Goal: Information Seeking & Learning: Check status

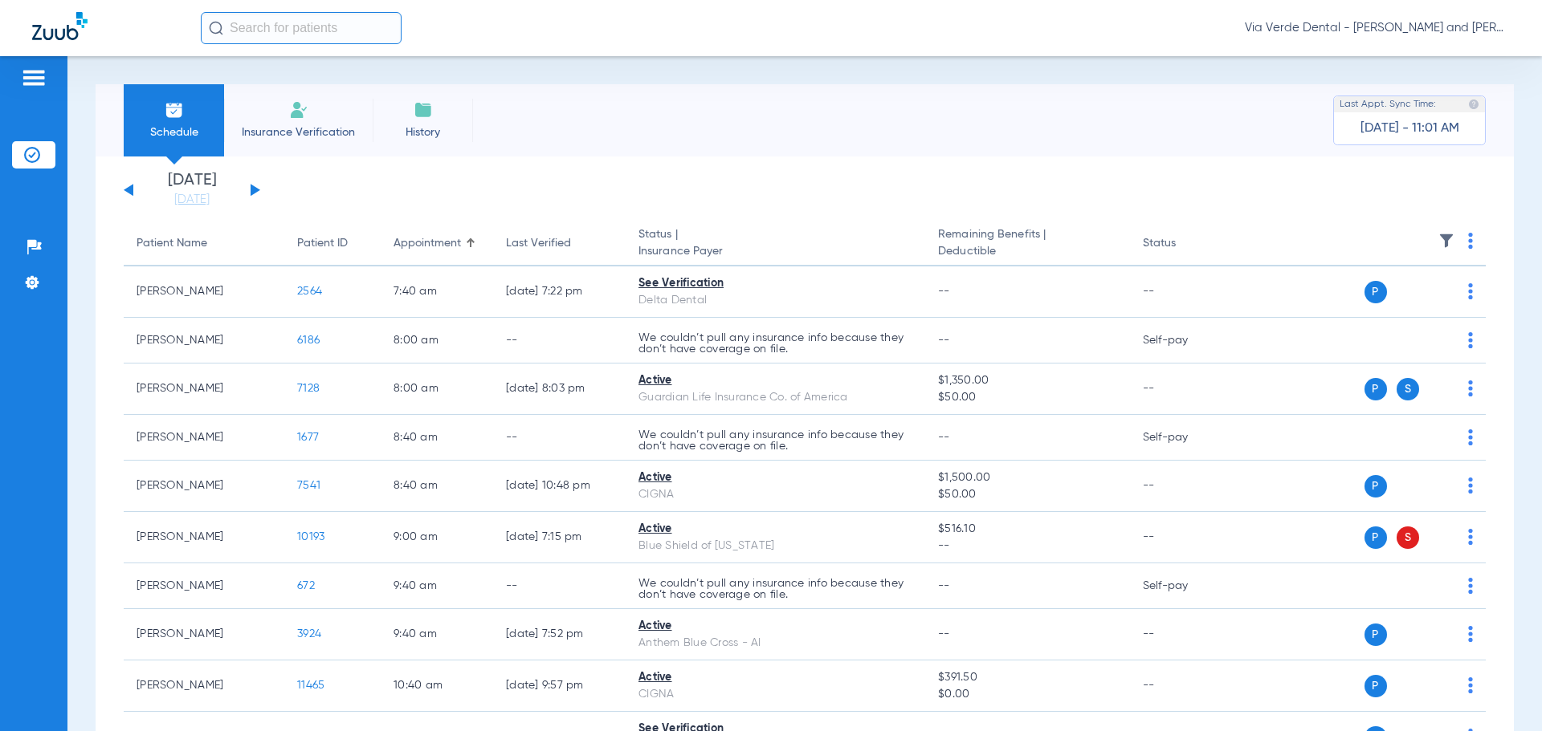
click at [251, 186] on button at bounding box center [255, 190] width 10 height 12
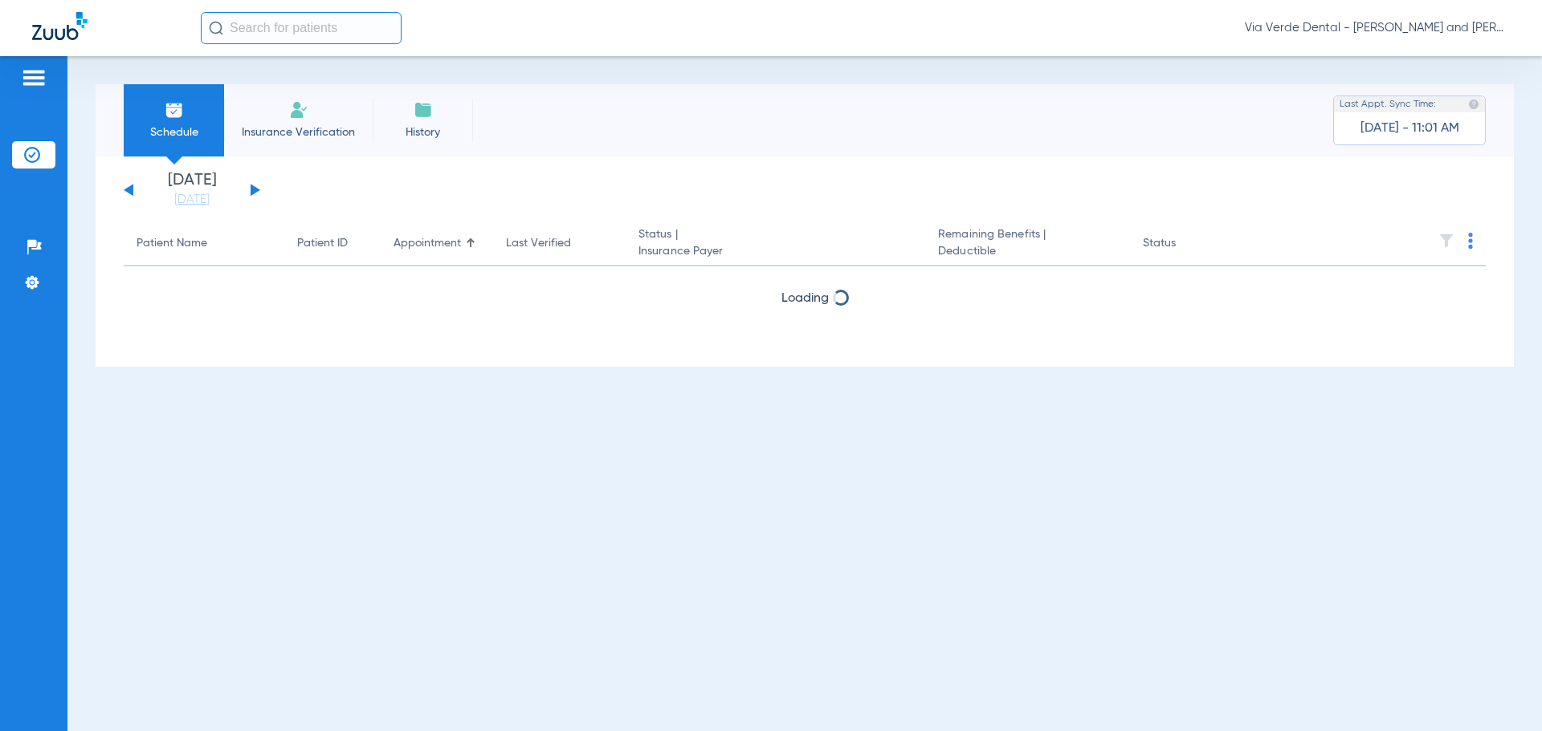
click at [251, 186] on button at bounding box center [255, 190] width 10 height 12
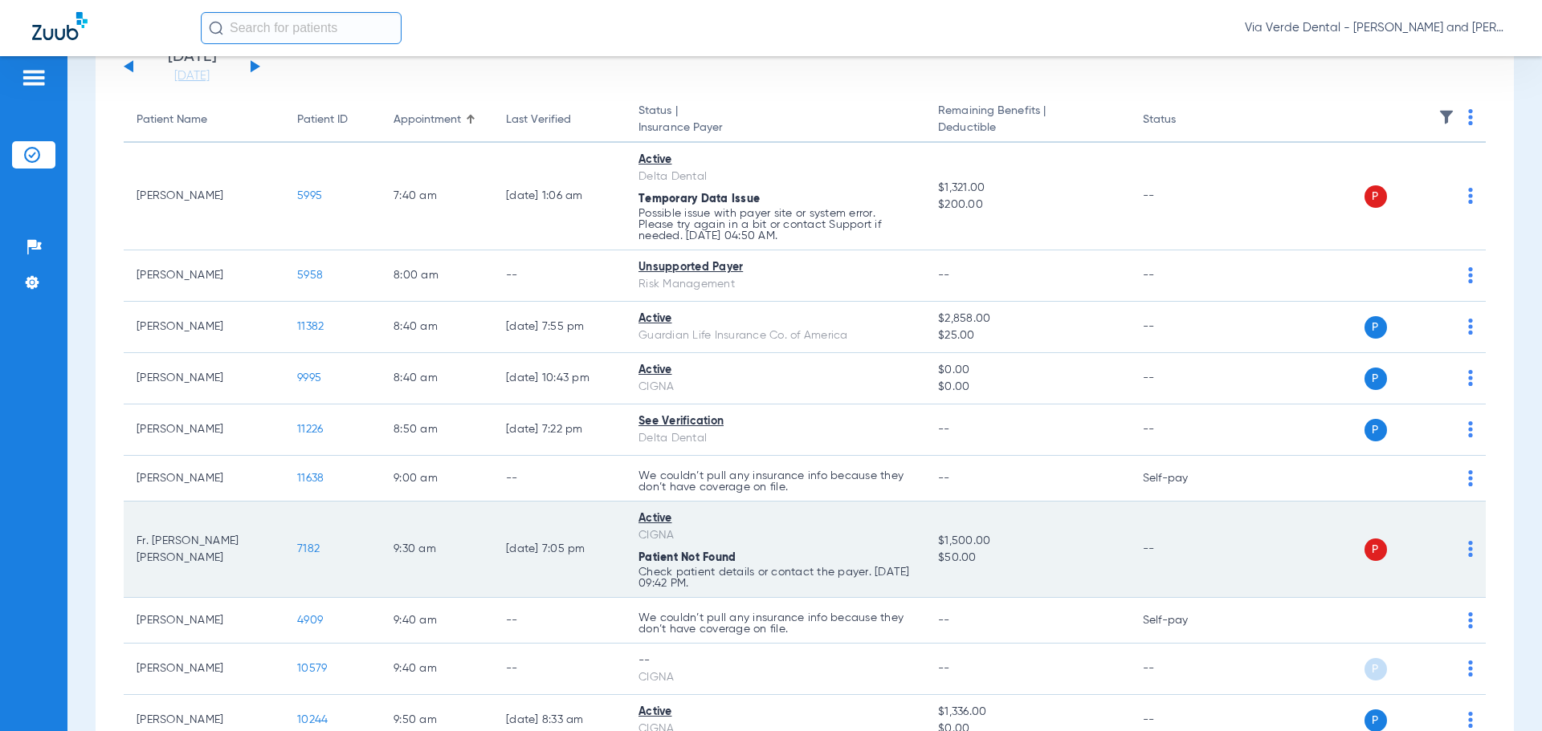
scroll to position [241, 0]
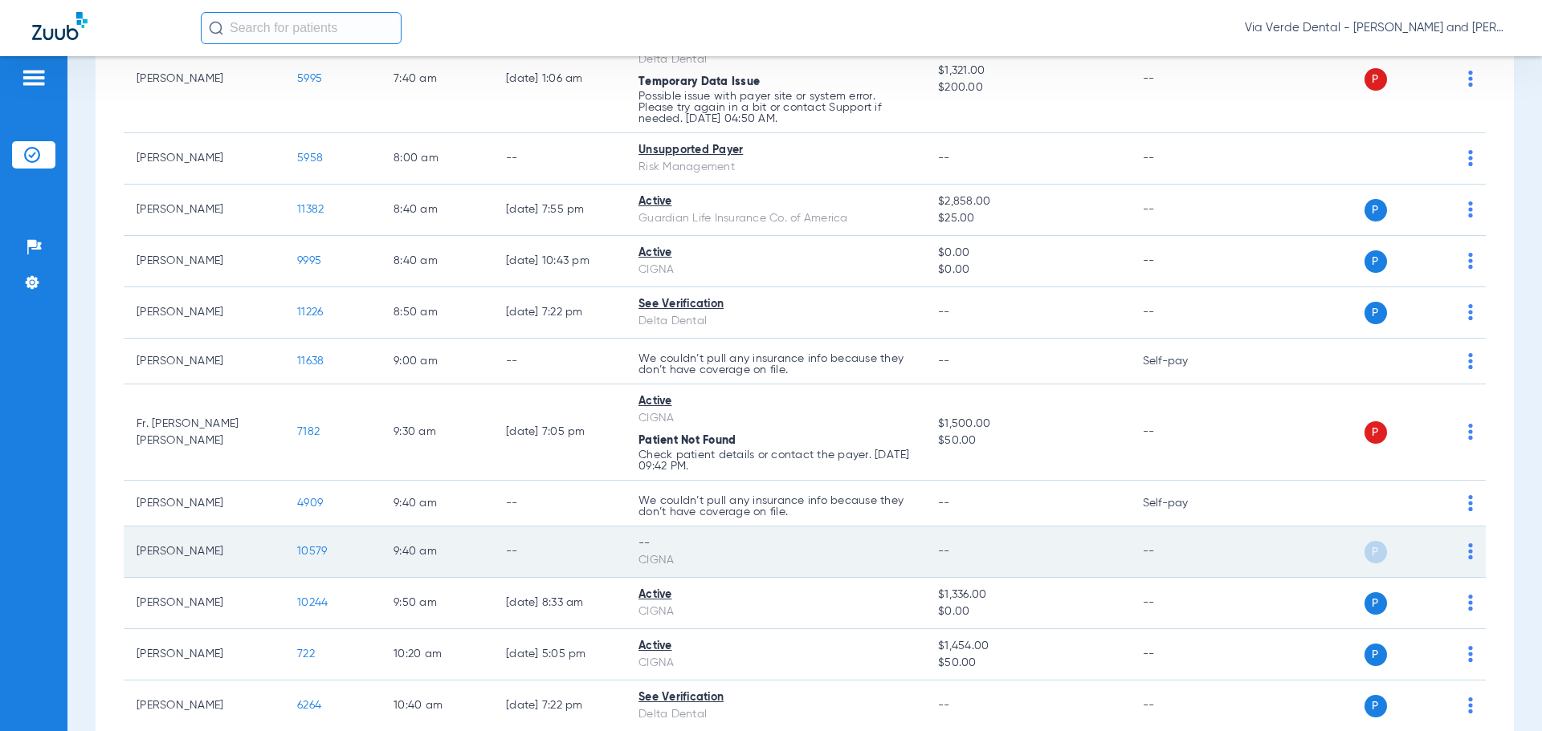
click at [315, 551] on span "10579" at bounding box center [312, 551] width 30 height 11
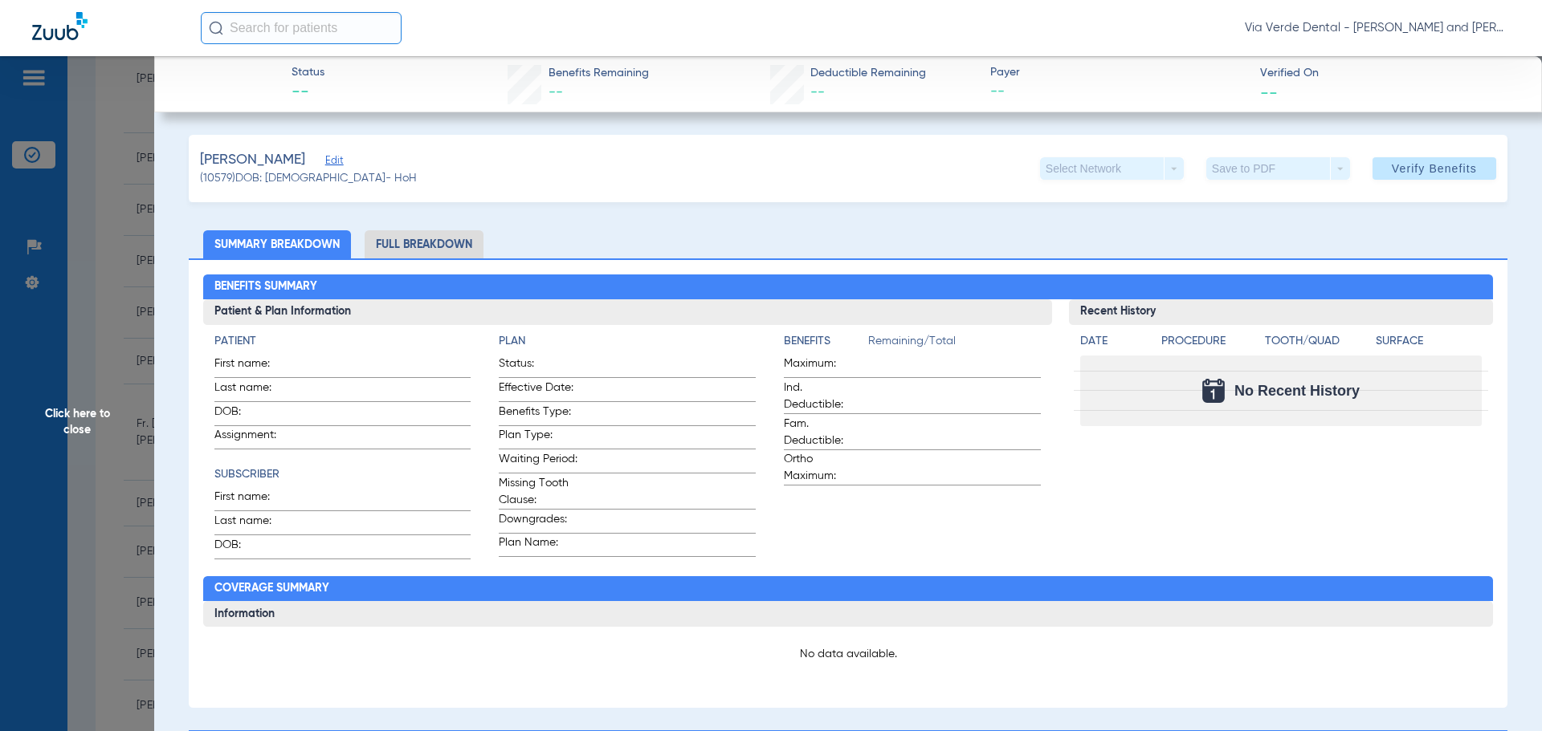
click at [469, 246] on li "Full Breakdown" at bounding box center [424, 244] width 119 height 28
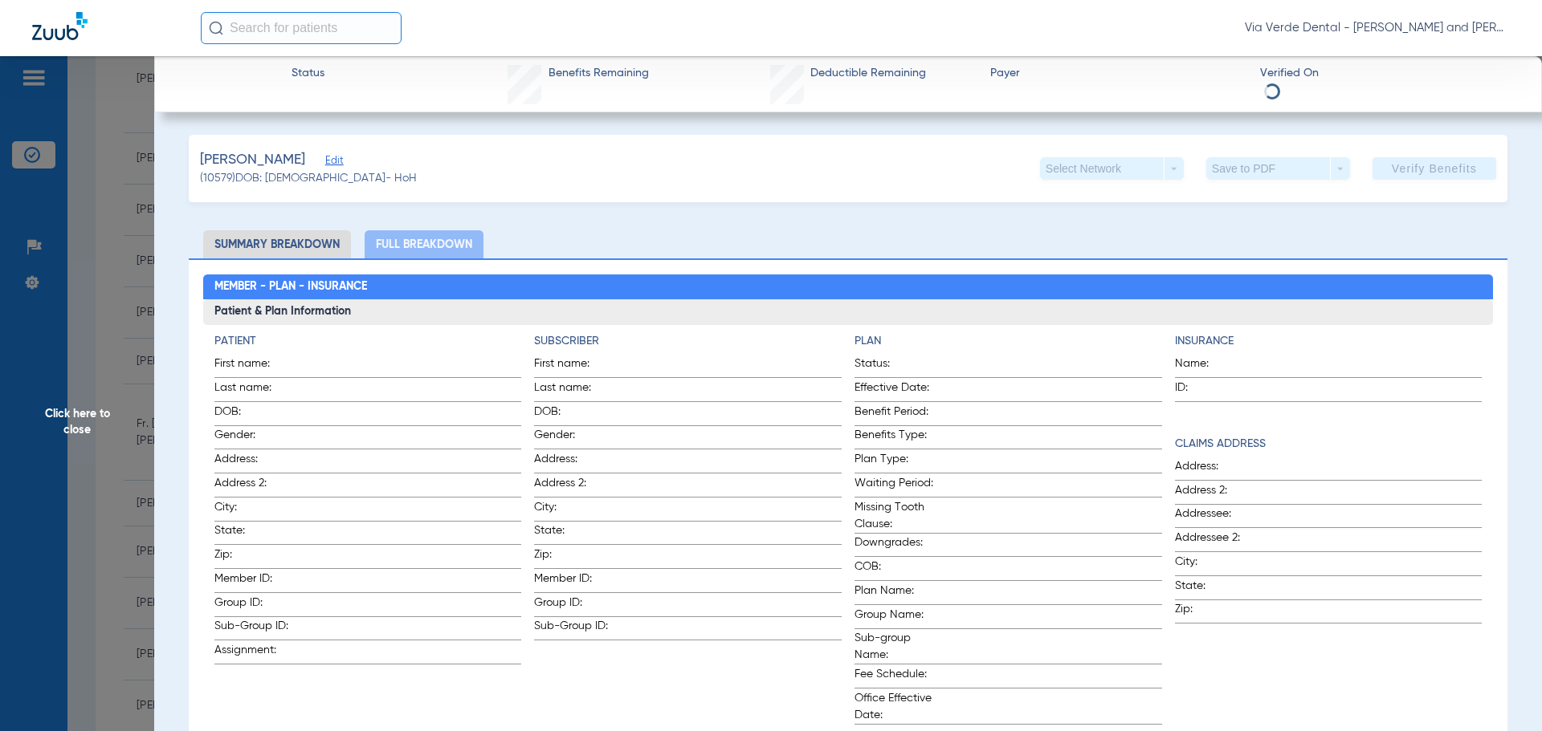
click at [107, 282] on span "Click here to close" at bounding box center [77, 421] width 154 height 731
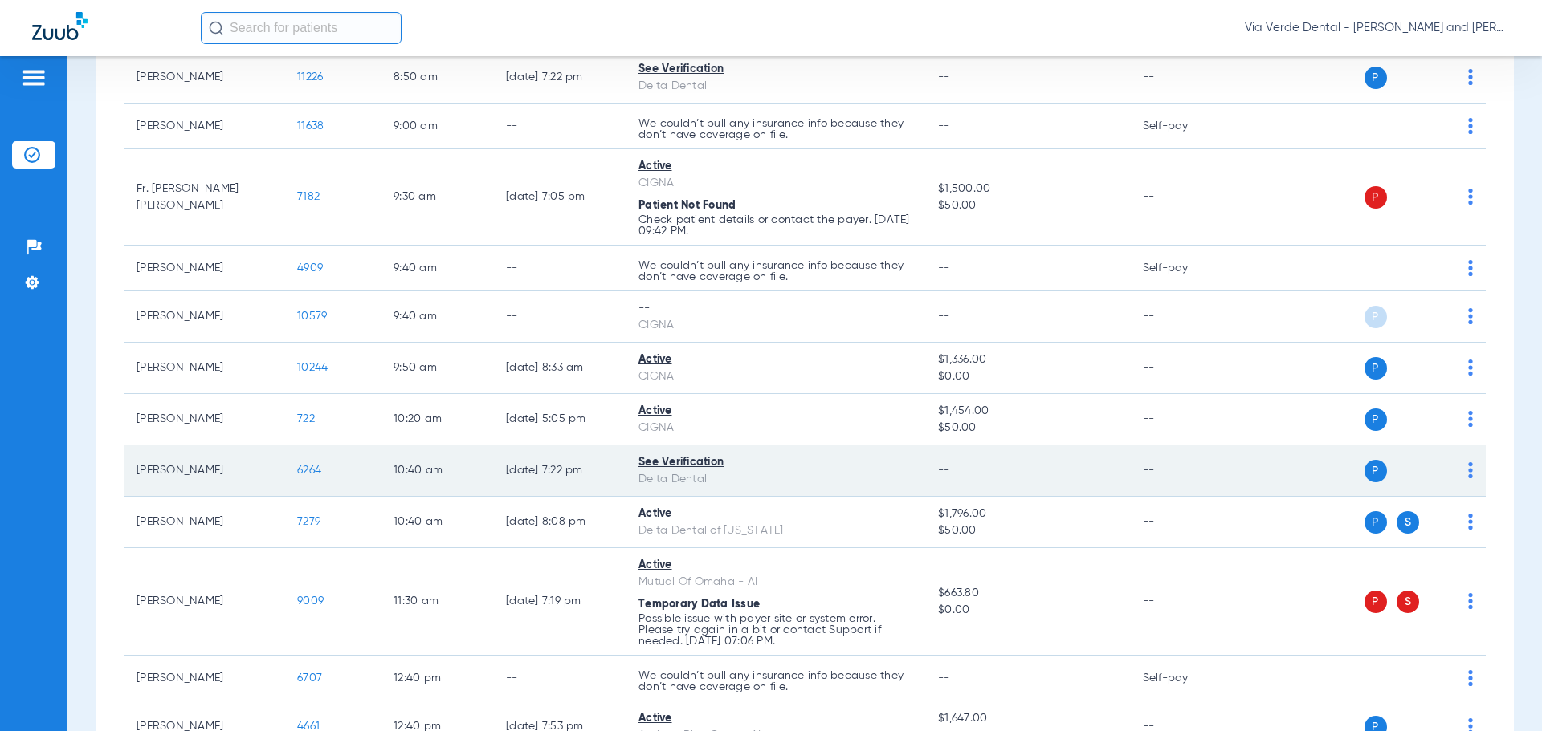
scroll to position [482, 0]
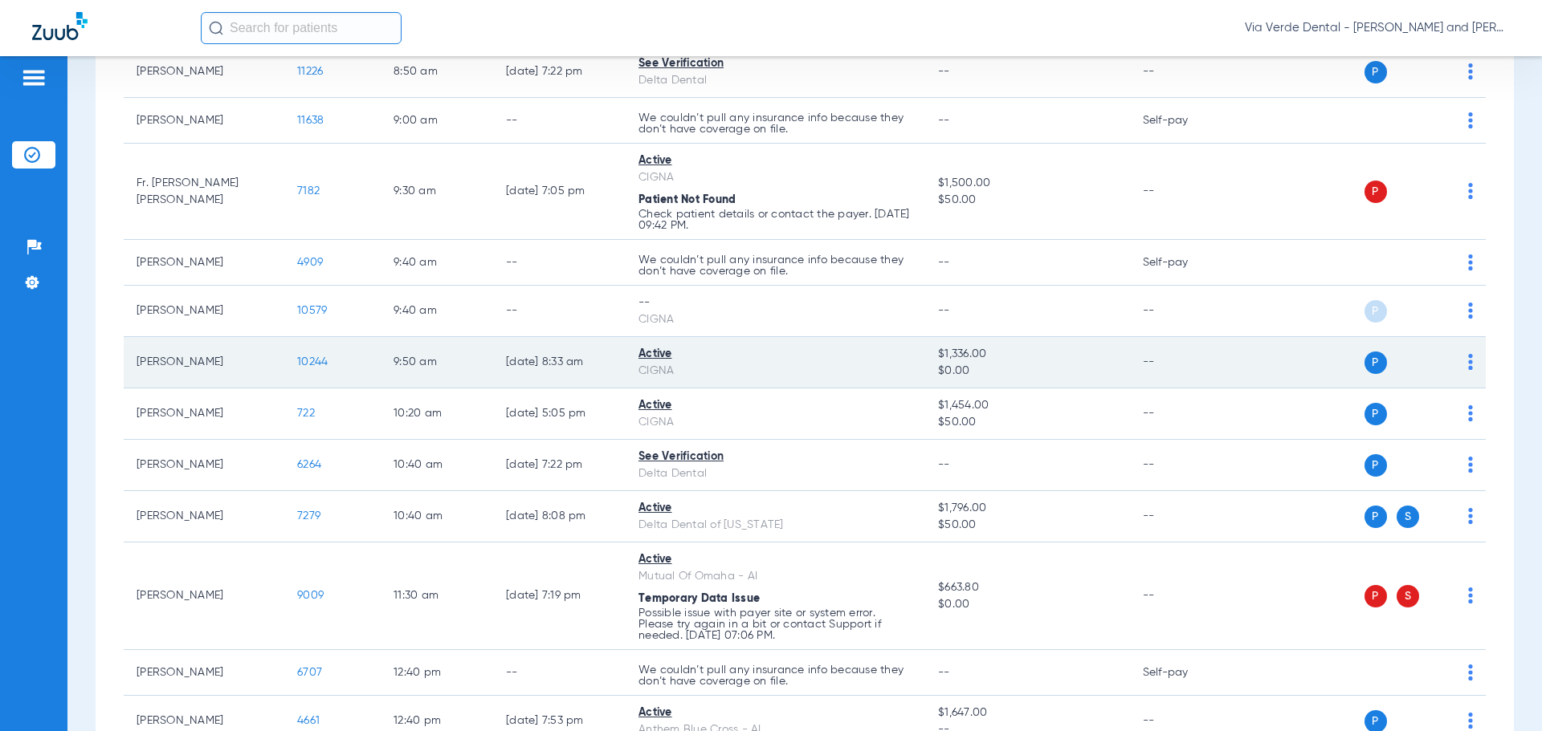
click at [309, 361] on span "10244" at bounding box center [312, 361] width 31 height 11
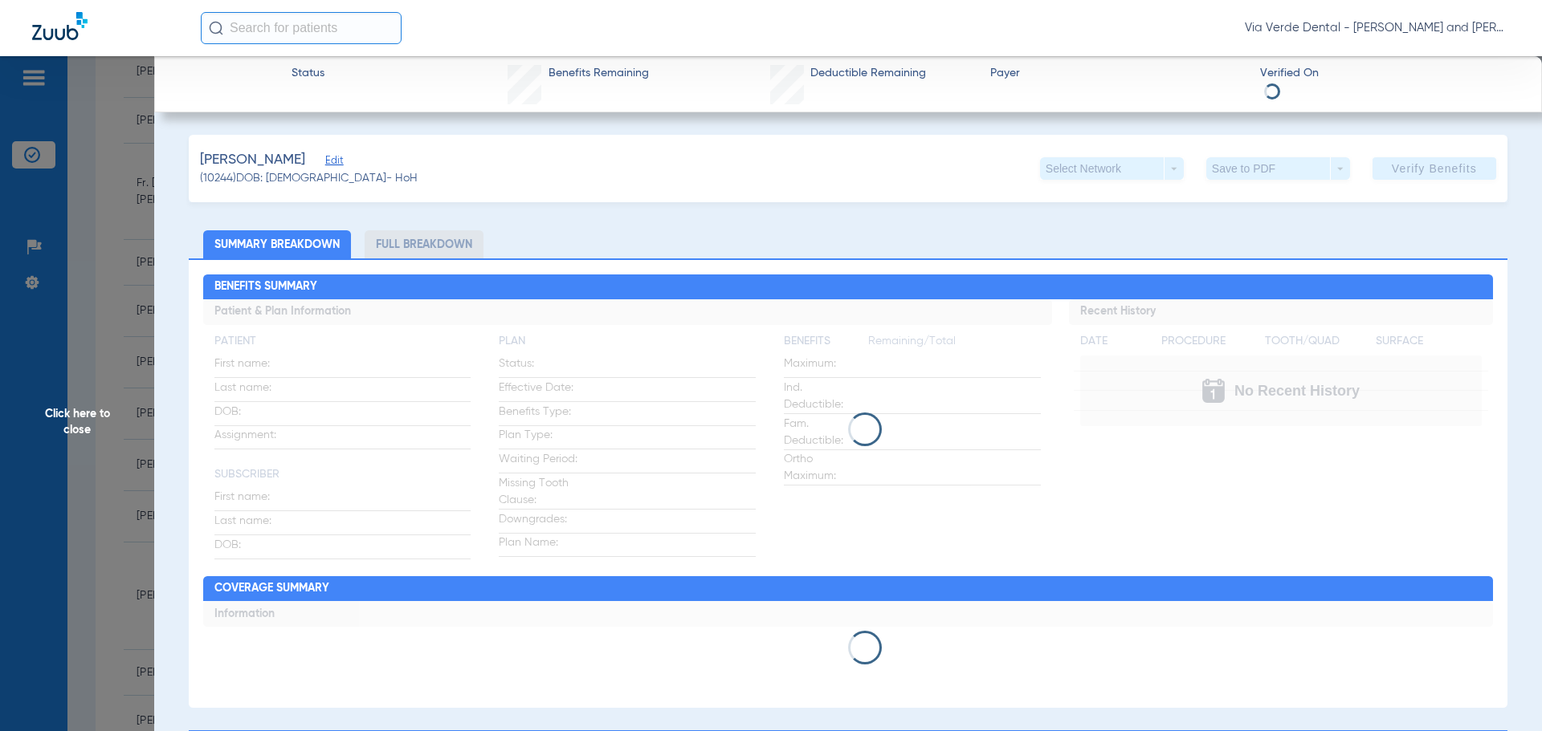
click at [408, 245] on li "Full Breakdown" at bounding box center [424, 244] width 119 height 28
click at [417, 242] on li "Full Breakdown" at bounding box center [424, 244] width 119 height 28
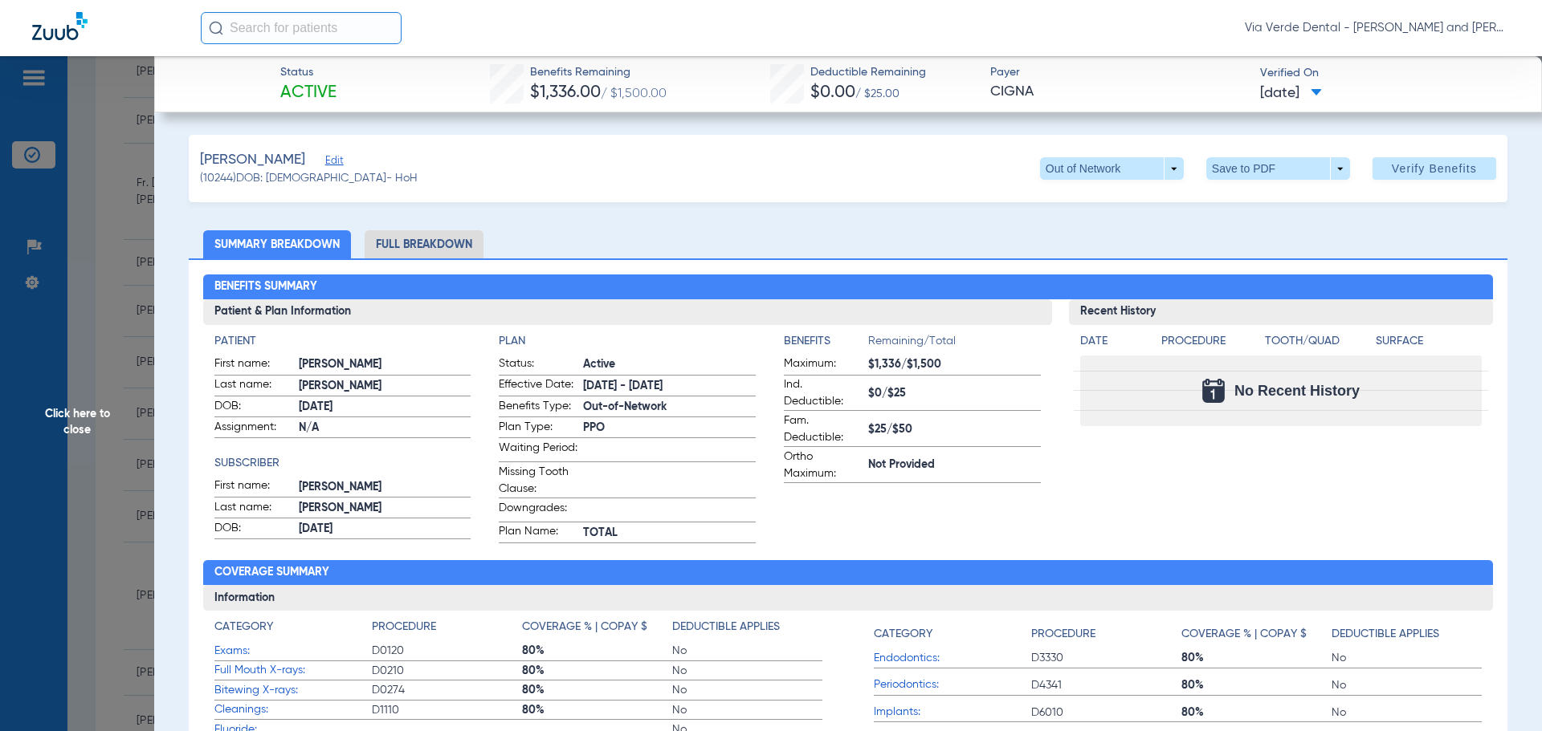
click at [381, 246] on li "Full Breakdown" at bounding box center [424, 244] width 119 height 28
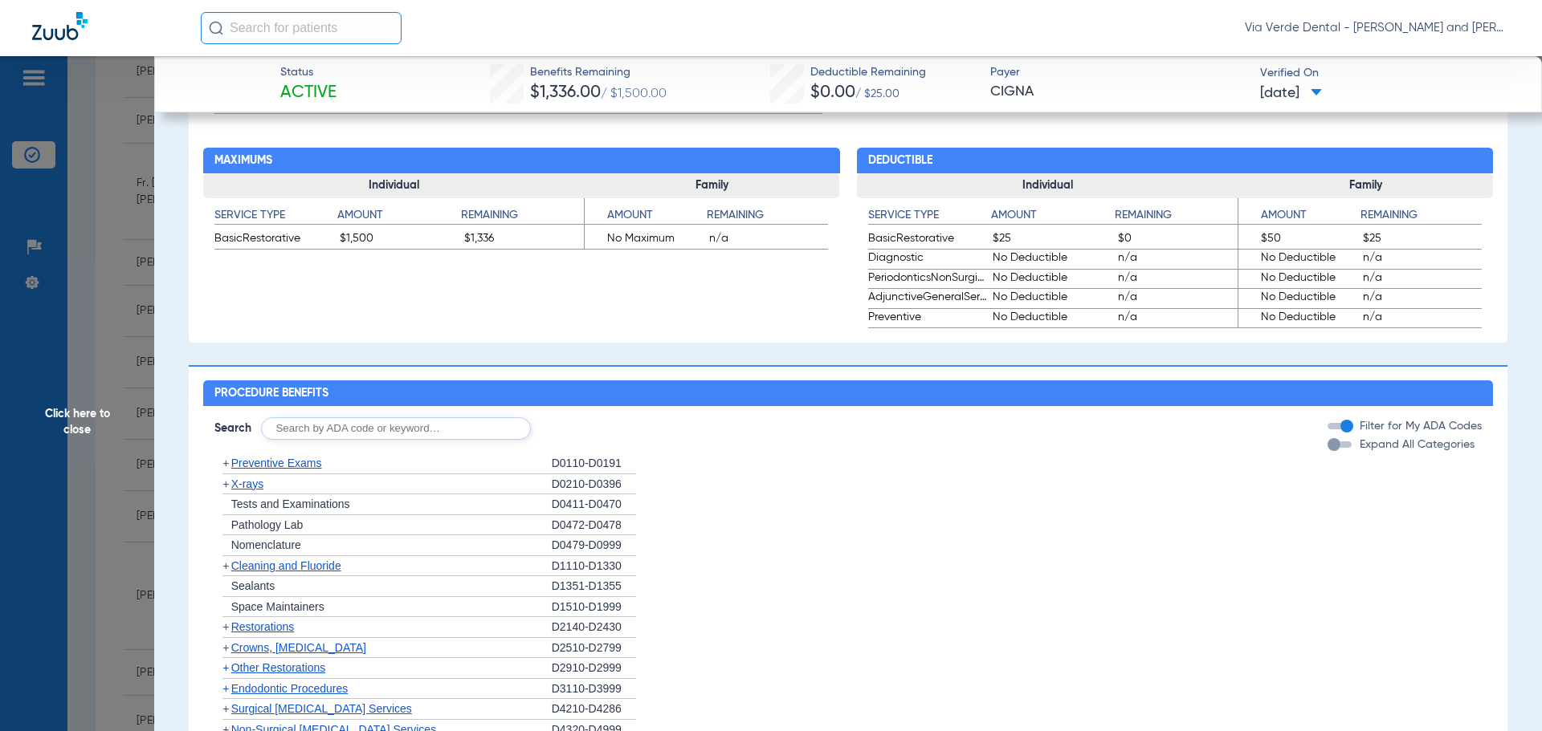
scroll to position [1124, 0]
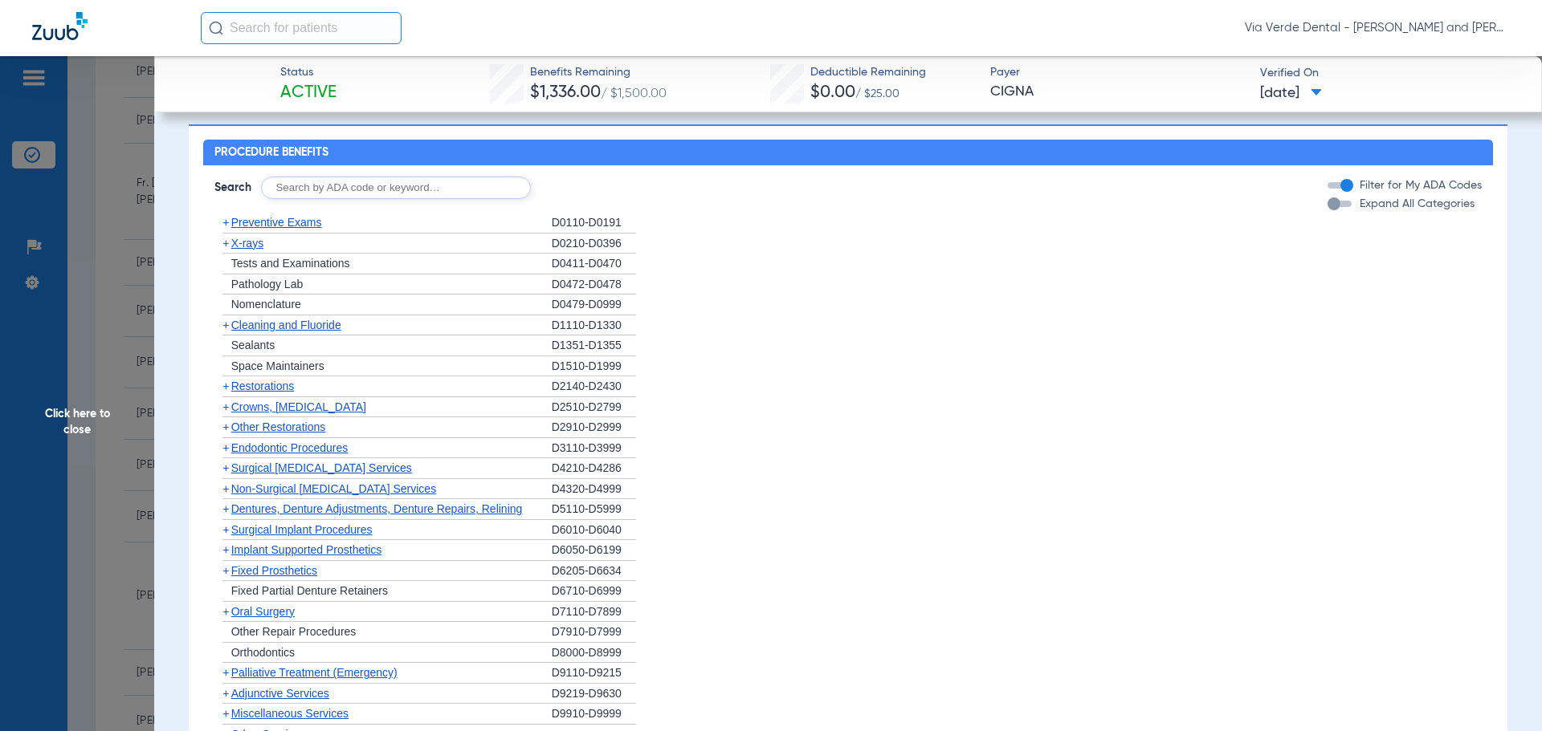
click at [246, 229] on span "Preventive Exams" at bounding box center [276, 222] width 91 height 13
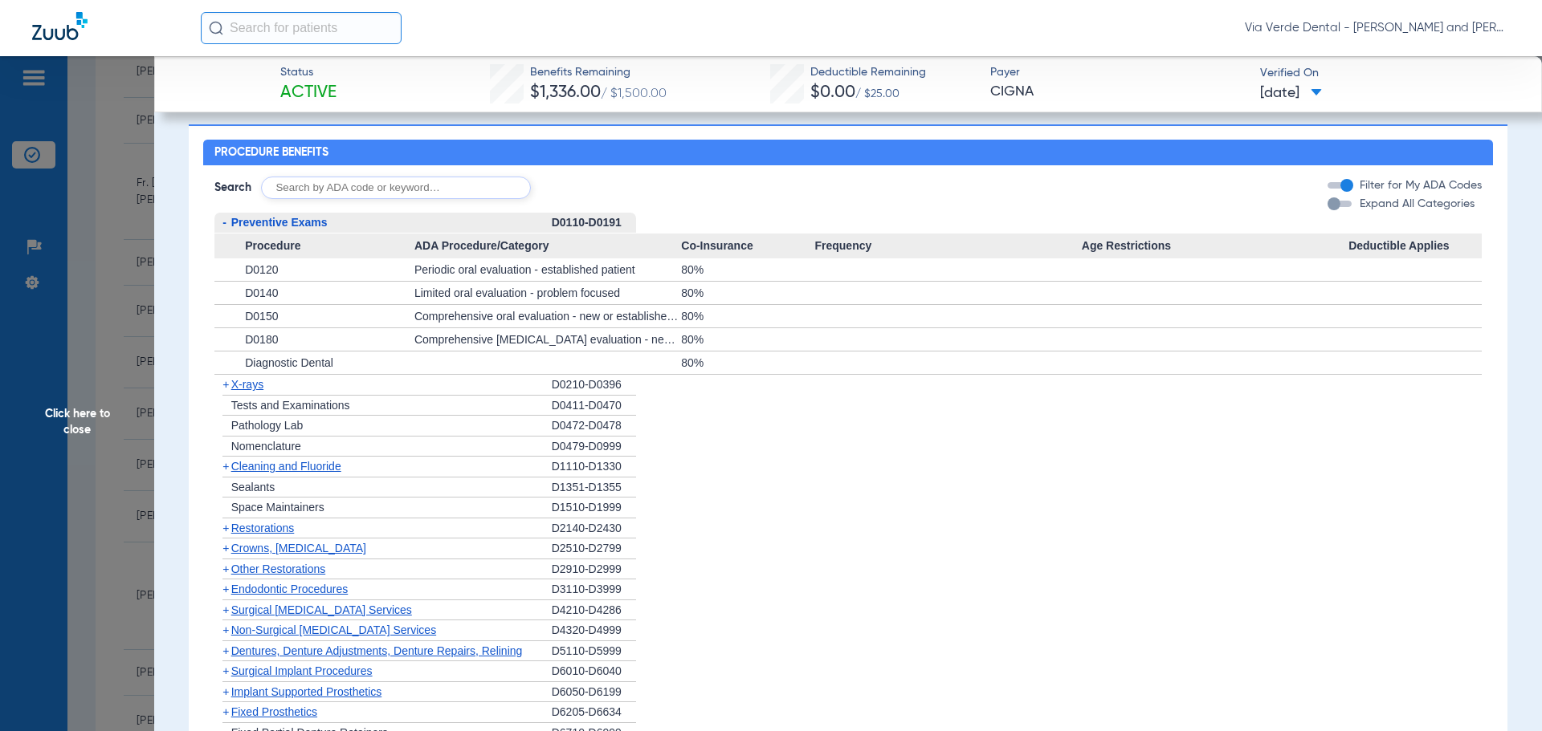
click at [248, 391] on span "X-rays" at bounding box center [247, 384] width 32 height 13
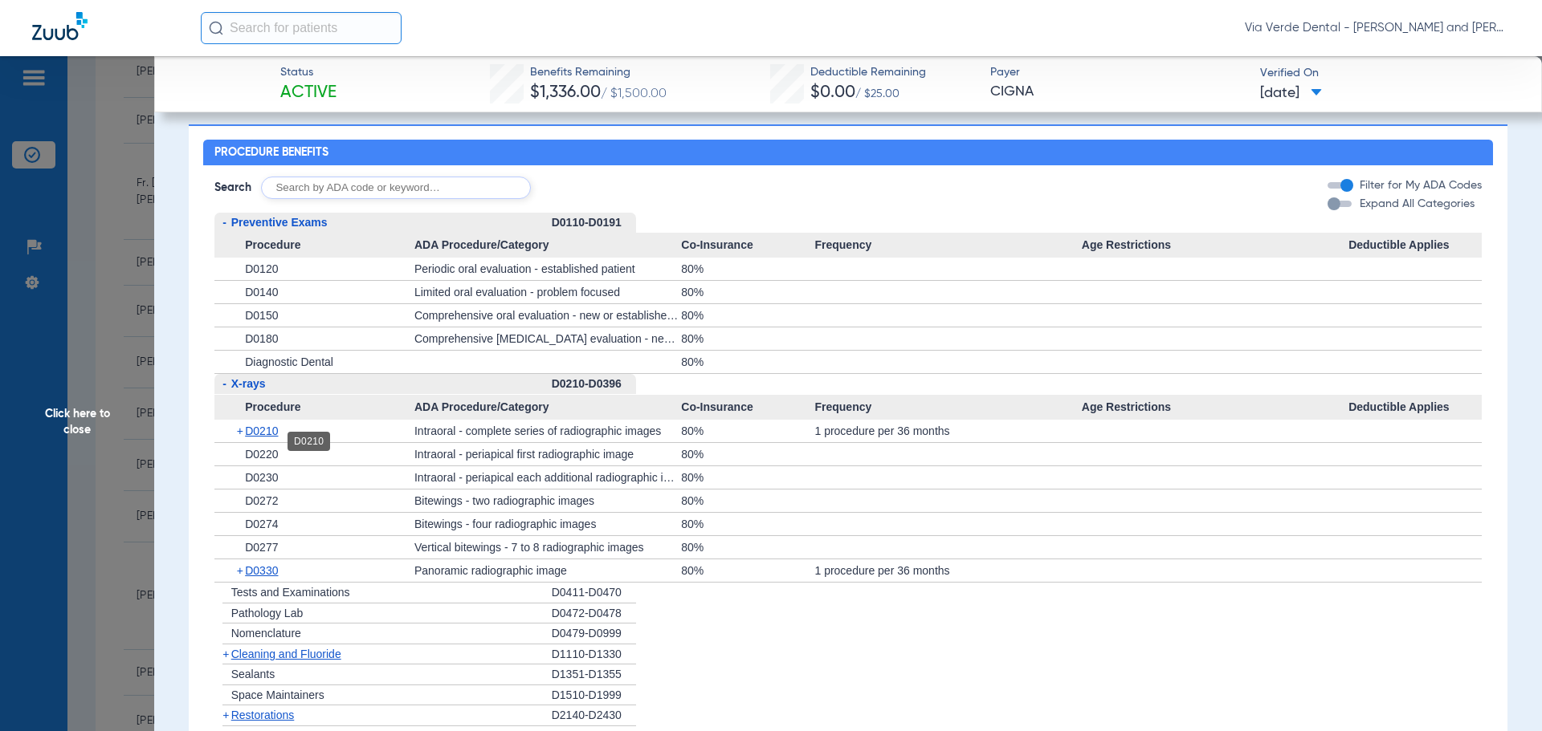
click at [270, 438] on span "D0210" at bounding box center [261, 431] width 33 height 13
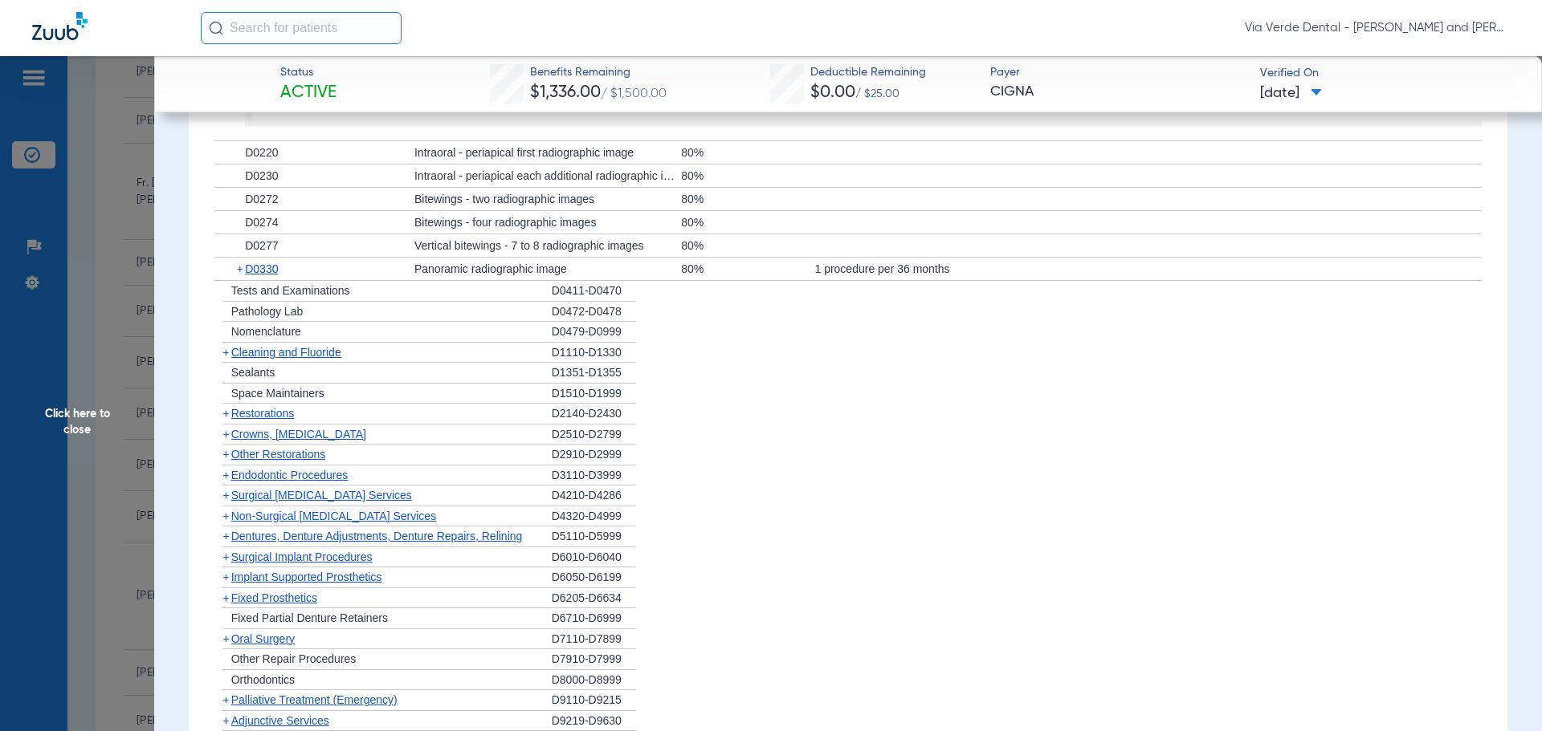
scroll to position [1525, 0]
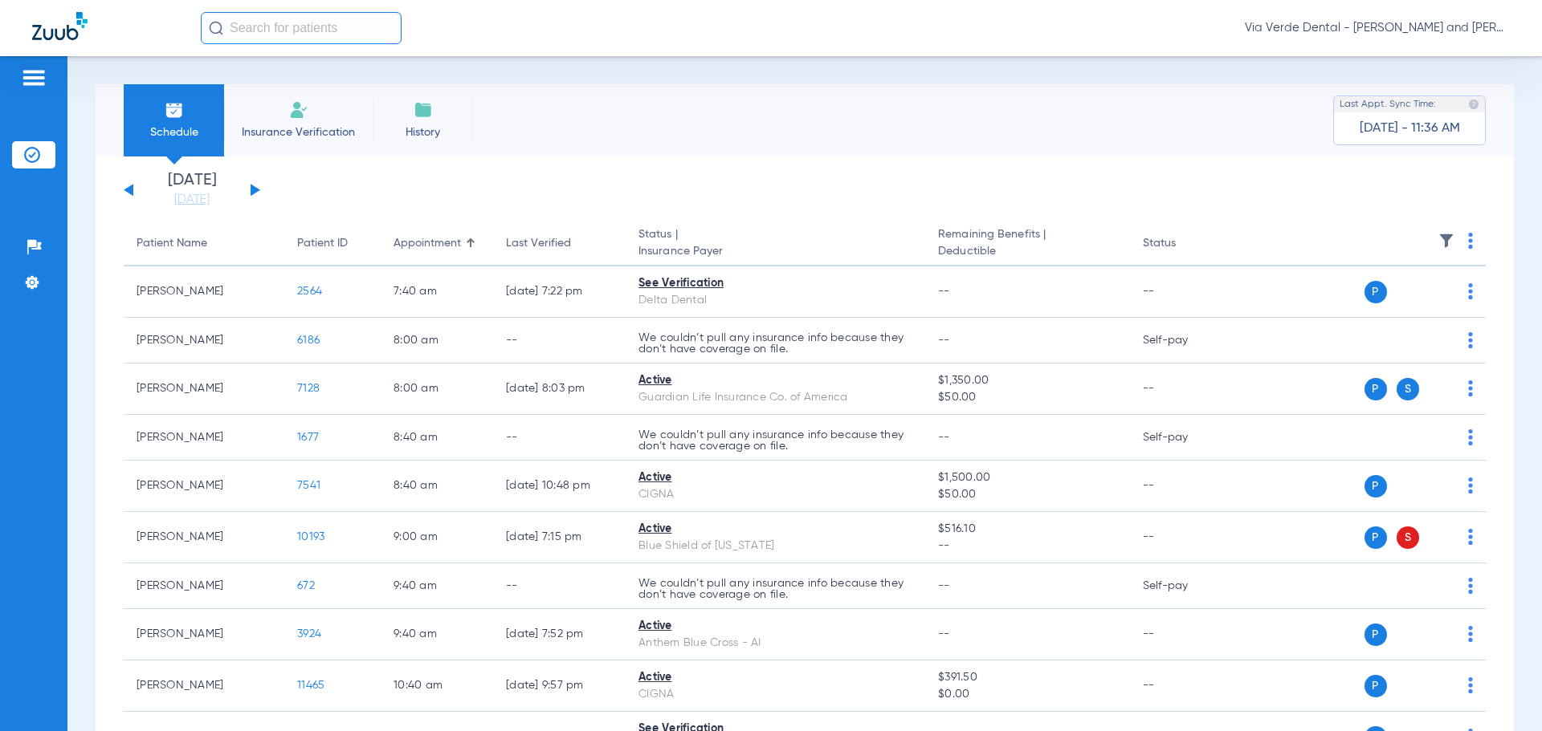
click at [255, 189] on button at bounding box center [255, 190] width 10 height 12
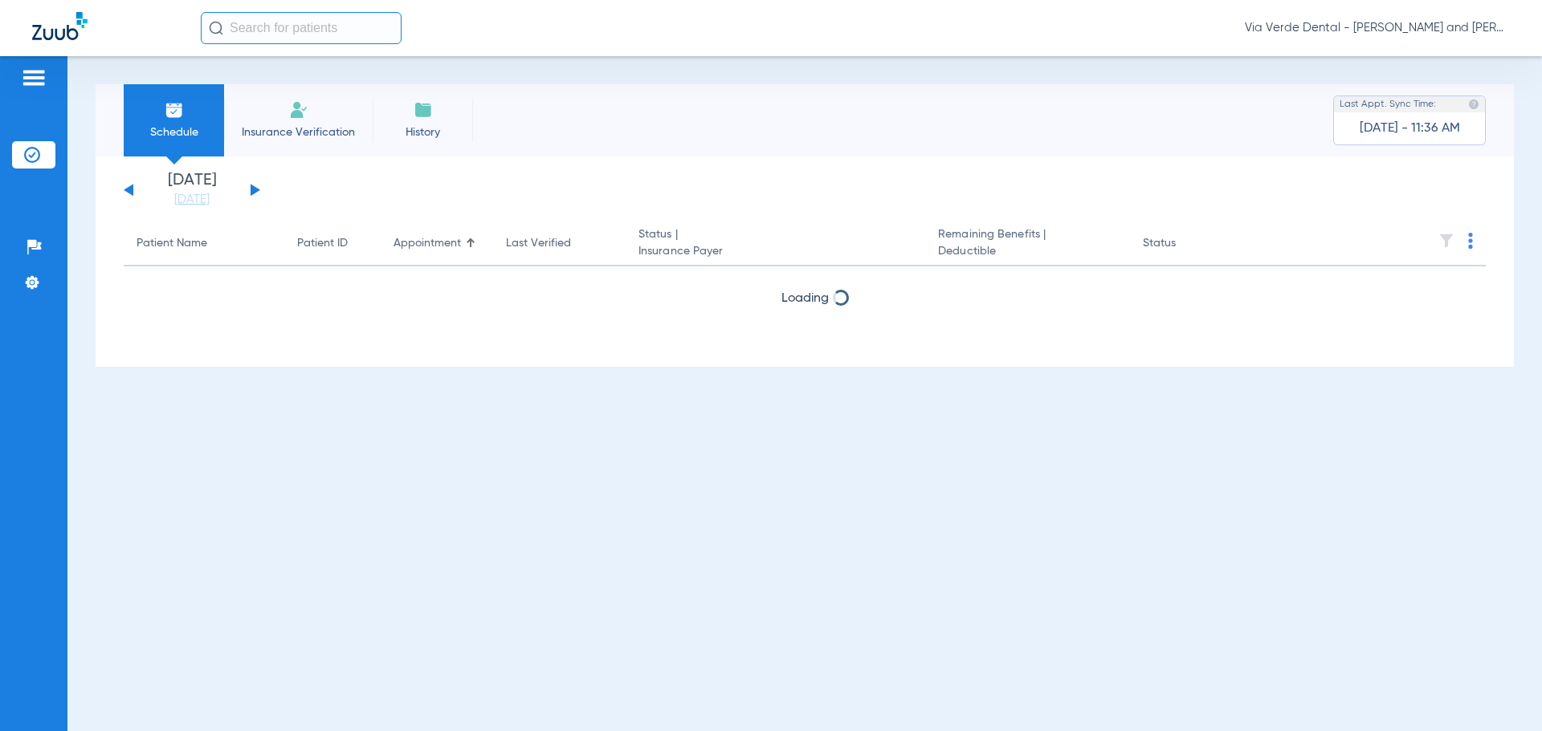
click at [255, 189] on button at bounding box center [255, 190] width 10 height 12
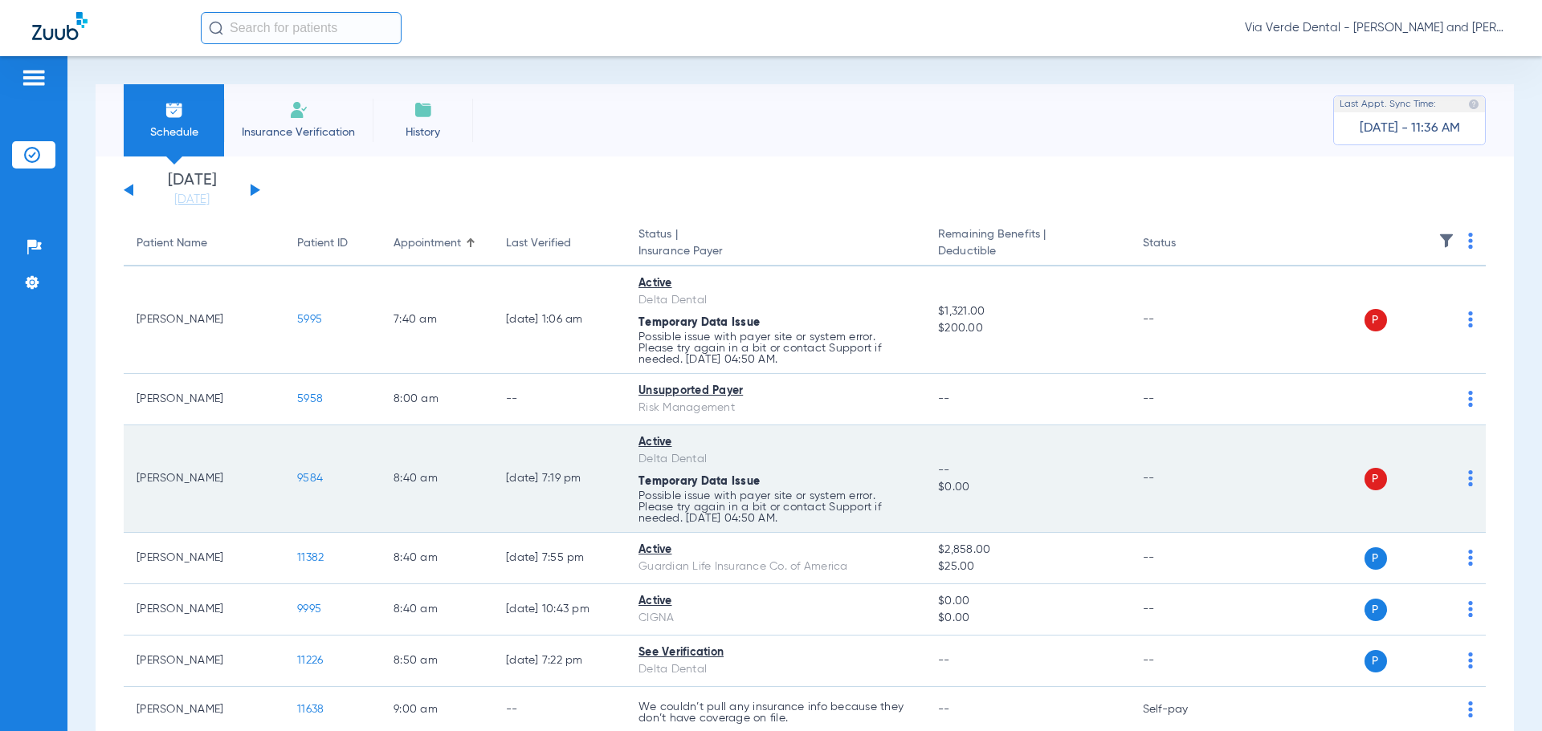
click at [306, 479] on span "9584" at bounding box center [310, 478] width 26 height 11
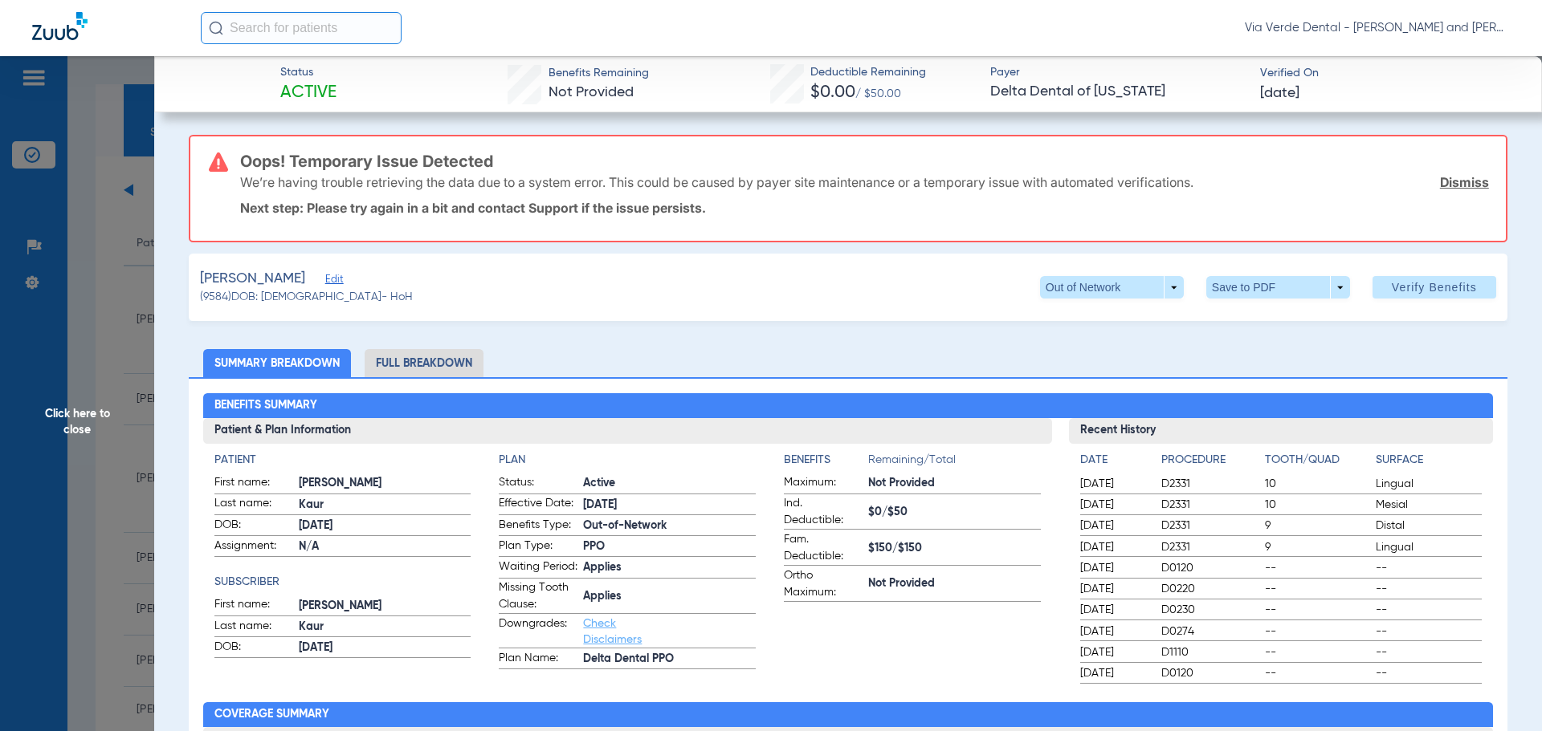
click at [136, 293] on span "Click here to close" at bounding box center [77, 421] width 154 height 731
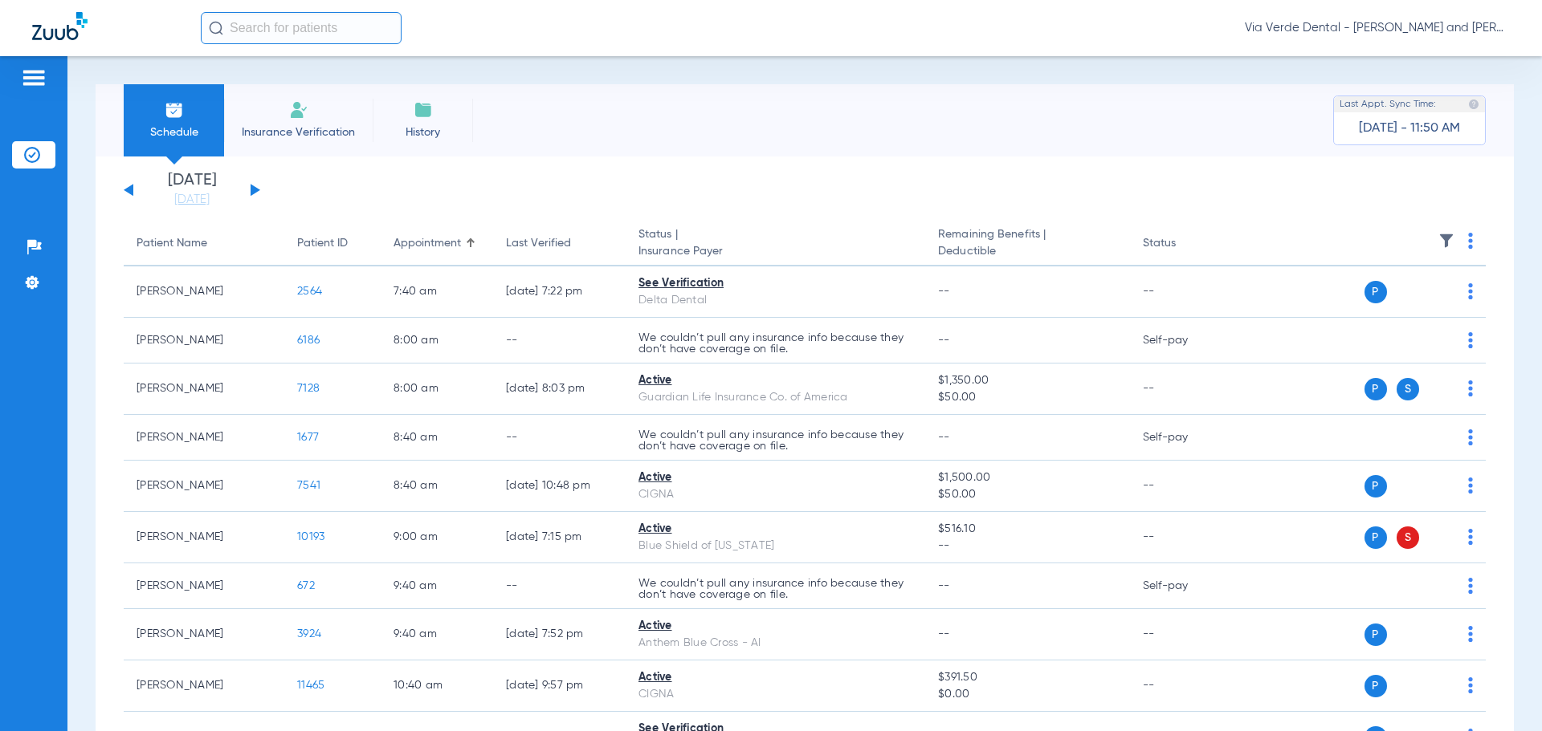
click at [257, 186] on div "[DATE] [DATE] [DATE] [DATE] [DATE] [DATE] [DATE] [DATE] [DATE] [DATE] [DATE] [D…" at bounding box center [192, 190] width 136 height 35
click at [255, 189] on button at bounding box center [255, 190] width 10 height 12
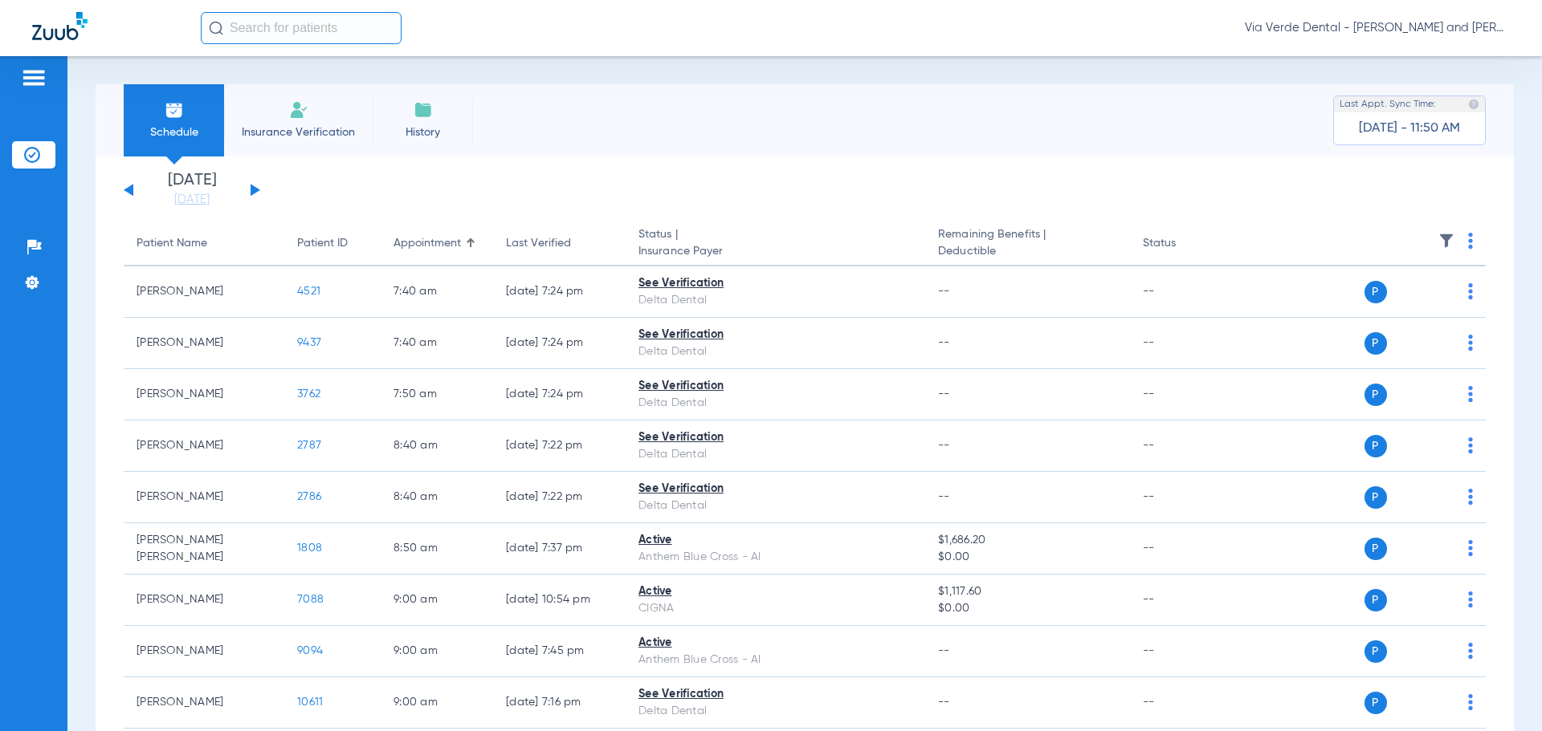
click at [255, 188] on button at bounding box center [255, 190] width 10 height 12
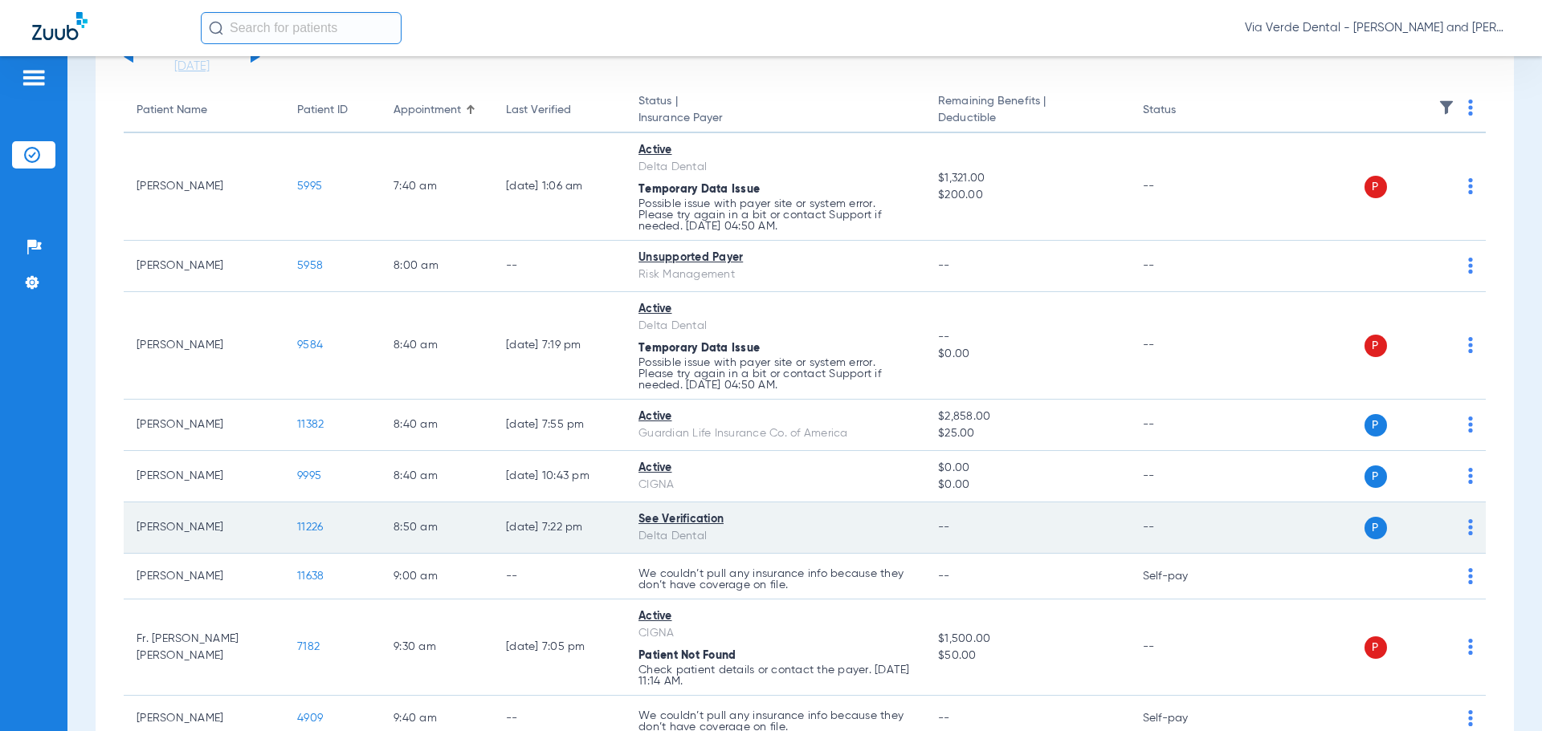
scroll to position [241, 0]
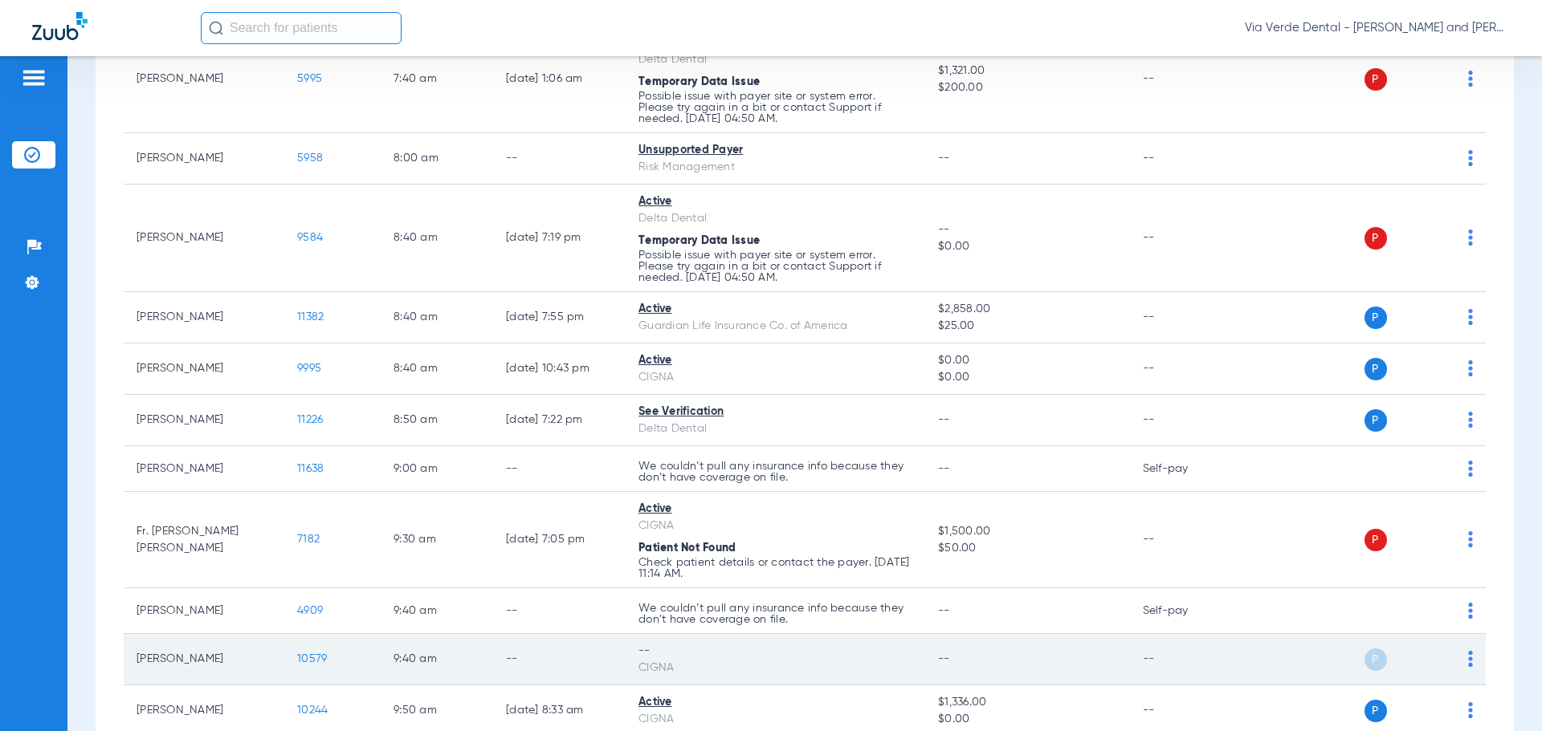
click at [304, 654] on span "10579" at bounding box center [312, 659] width 30 height 11
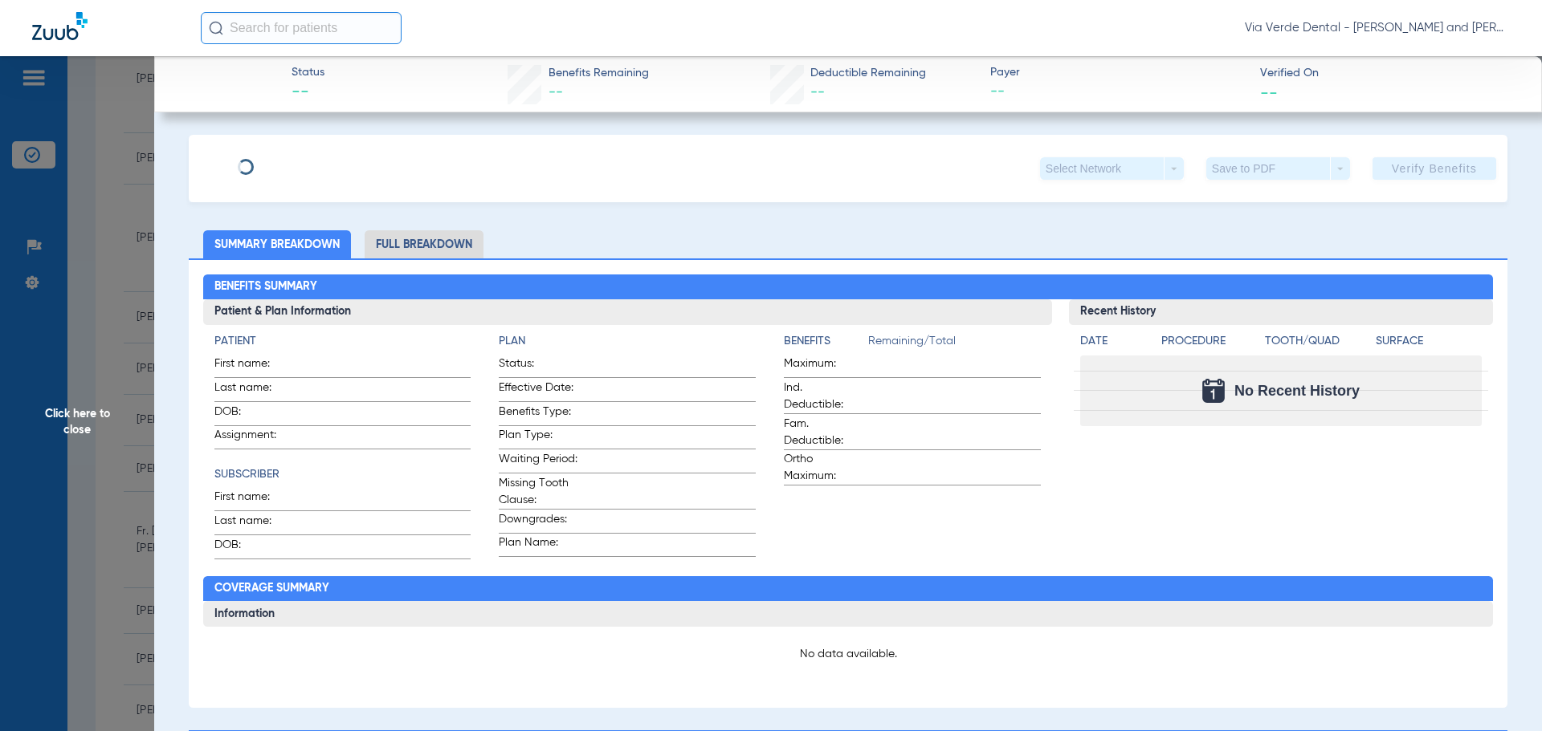
click at [444, 244] on li "Full Breakdown" at bounding box center [424, 244] width 119 height 28
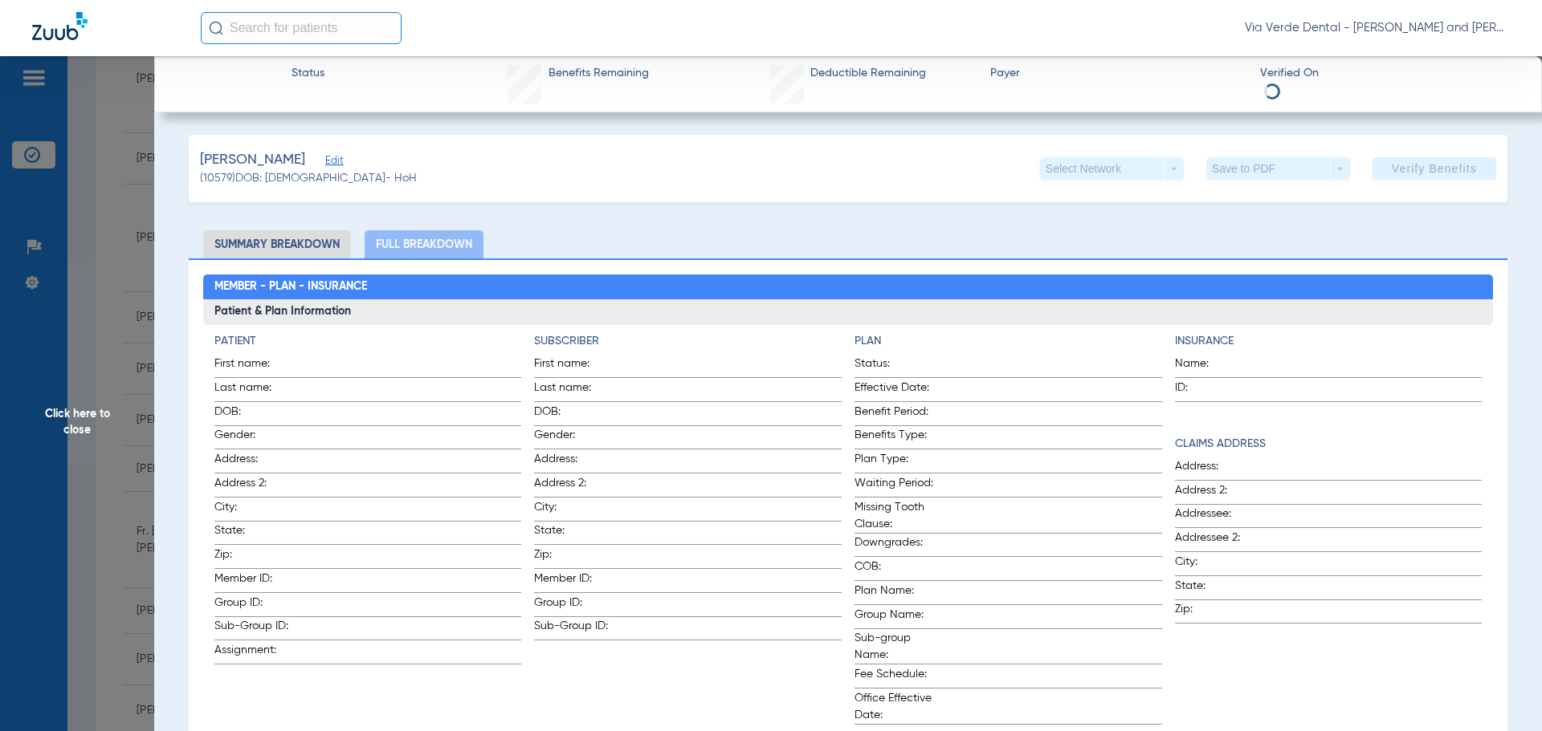
click at [134, 248] on span "Click here to close" at bounding box center [77, 421] width 154 height 731
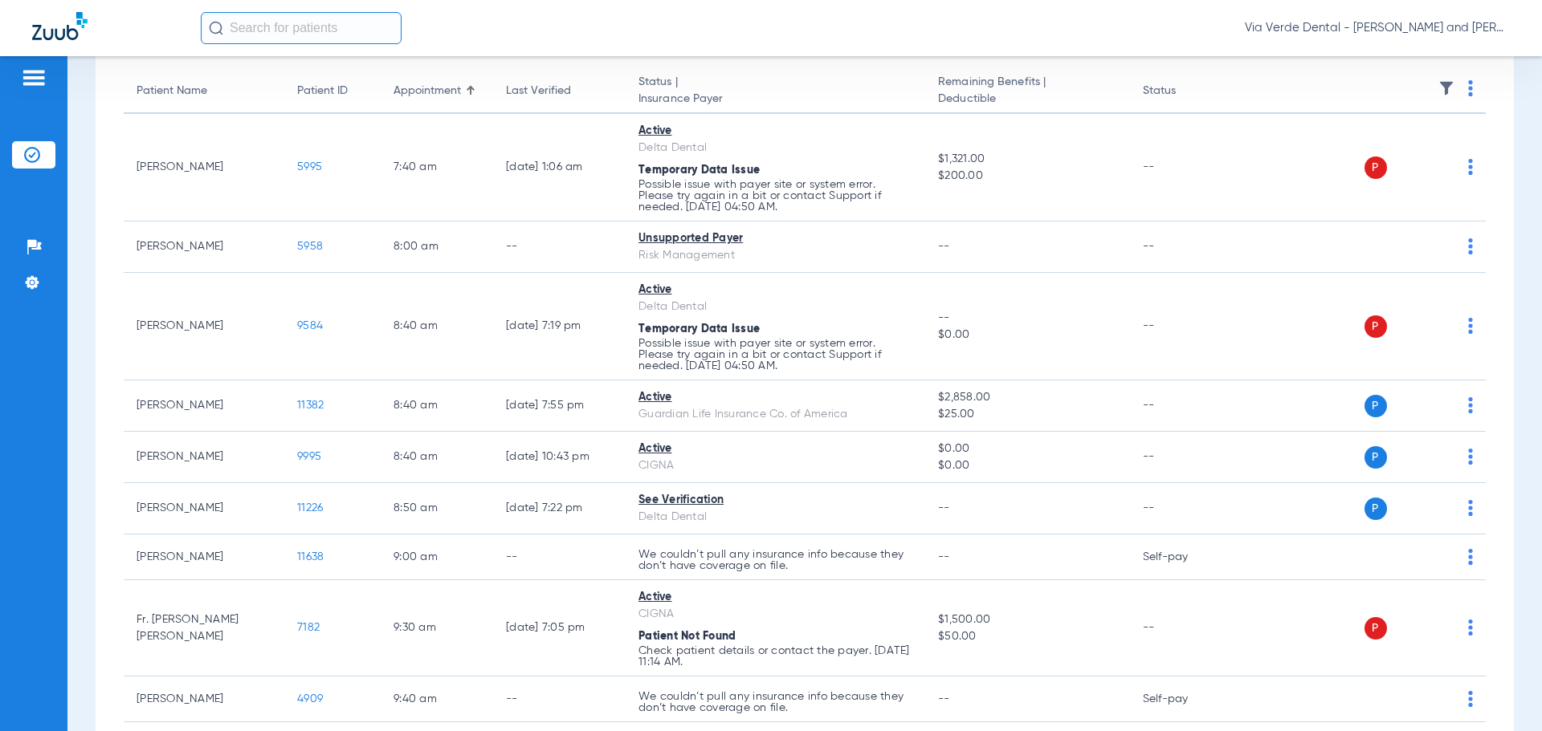
scroll to position [0, 0]
